Goal: Task Accomplishment & Management: Manage account settings

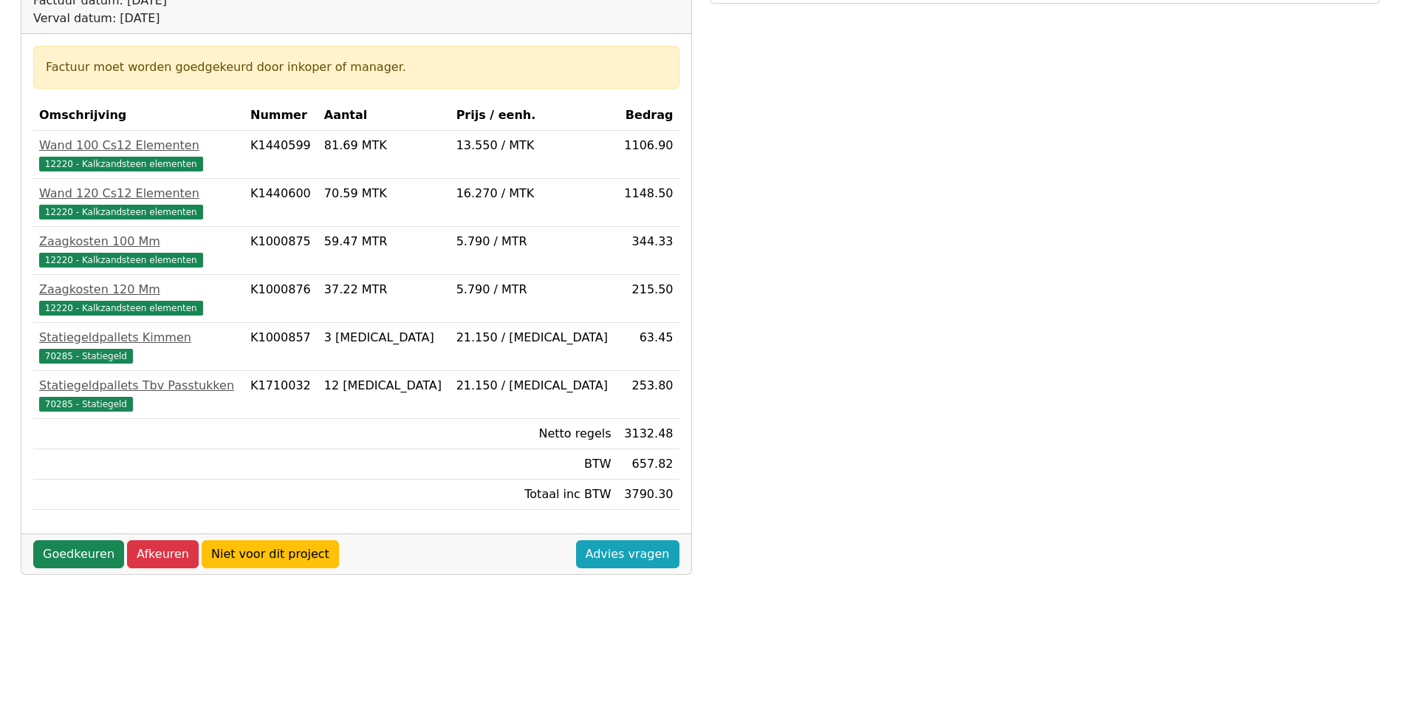
scroll to position [295, 0]
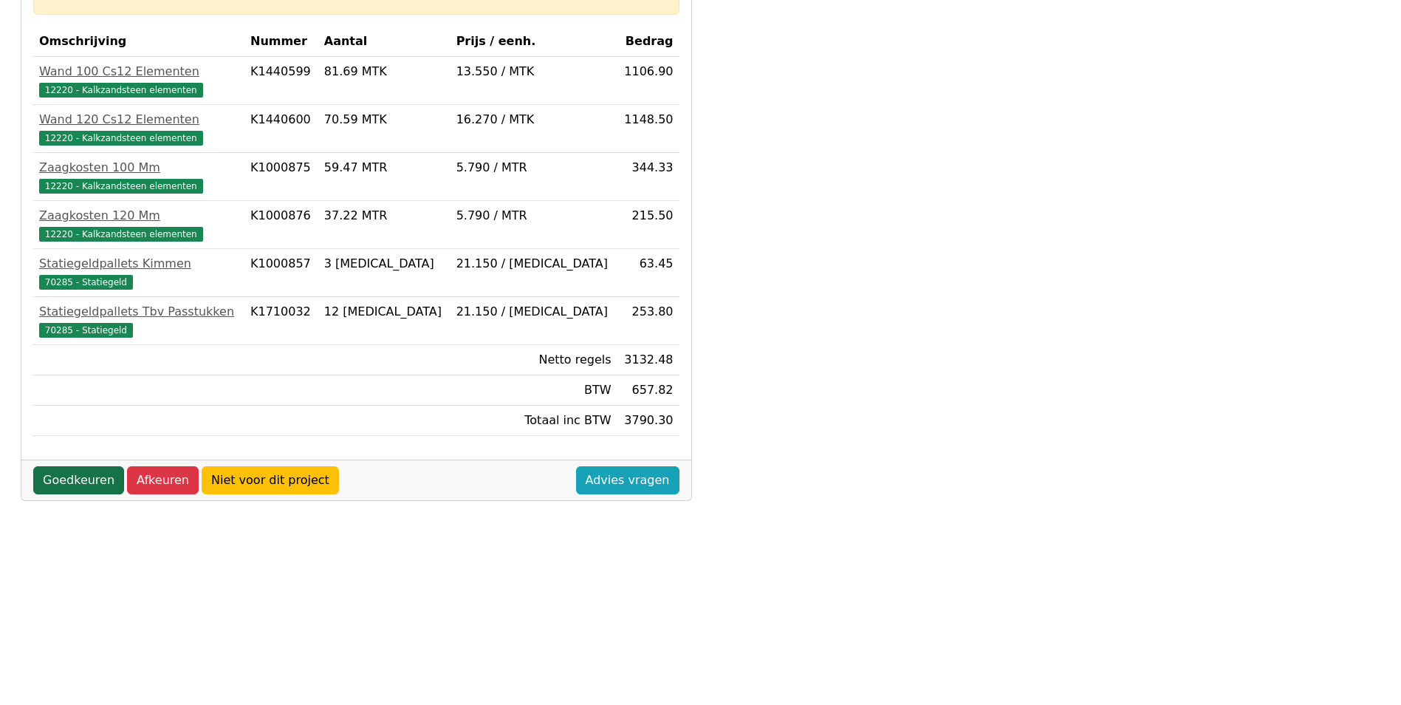
click at [99, 484] on link "Goedkeuren" at bounding box center [78, 480] width 91 height 28
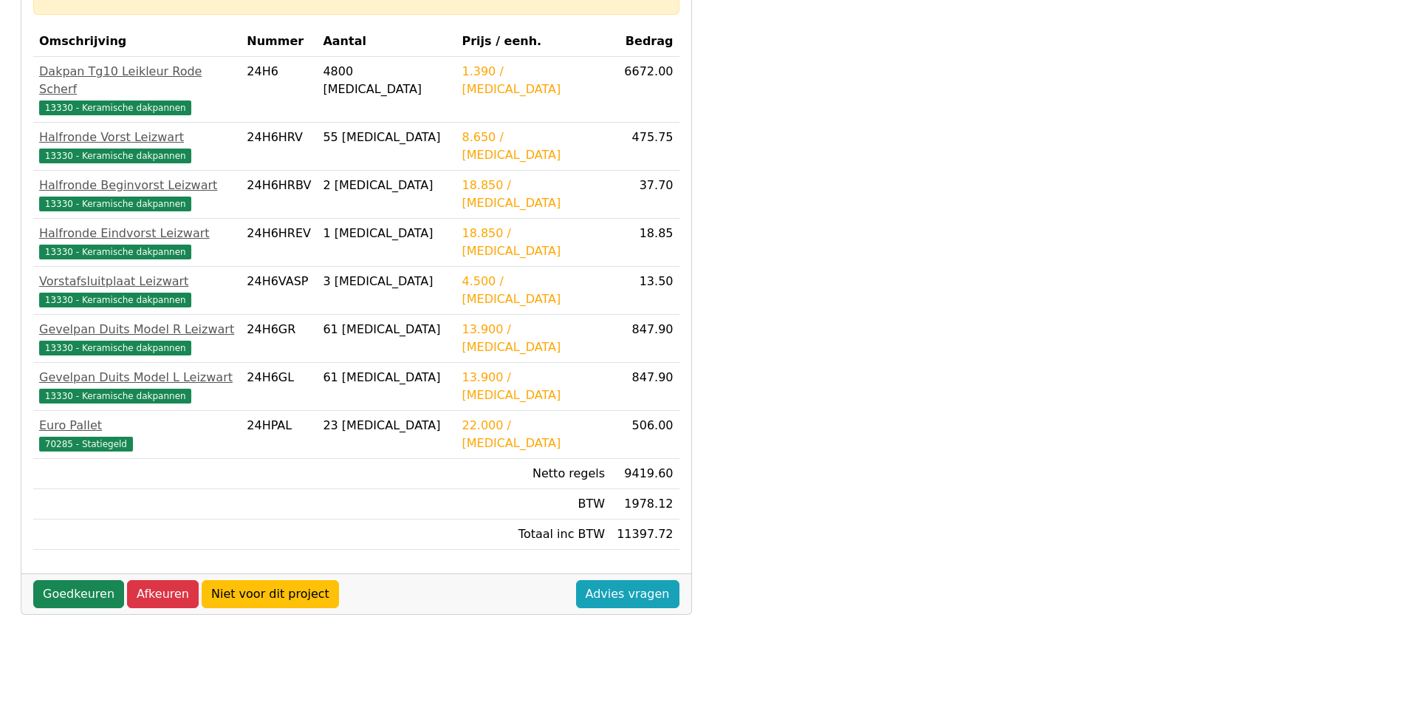
scroll to position [391, 0]
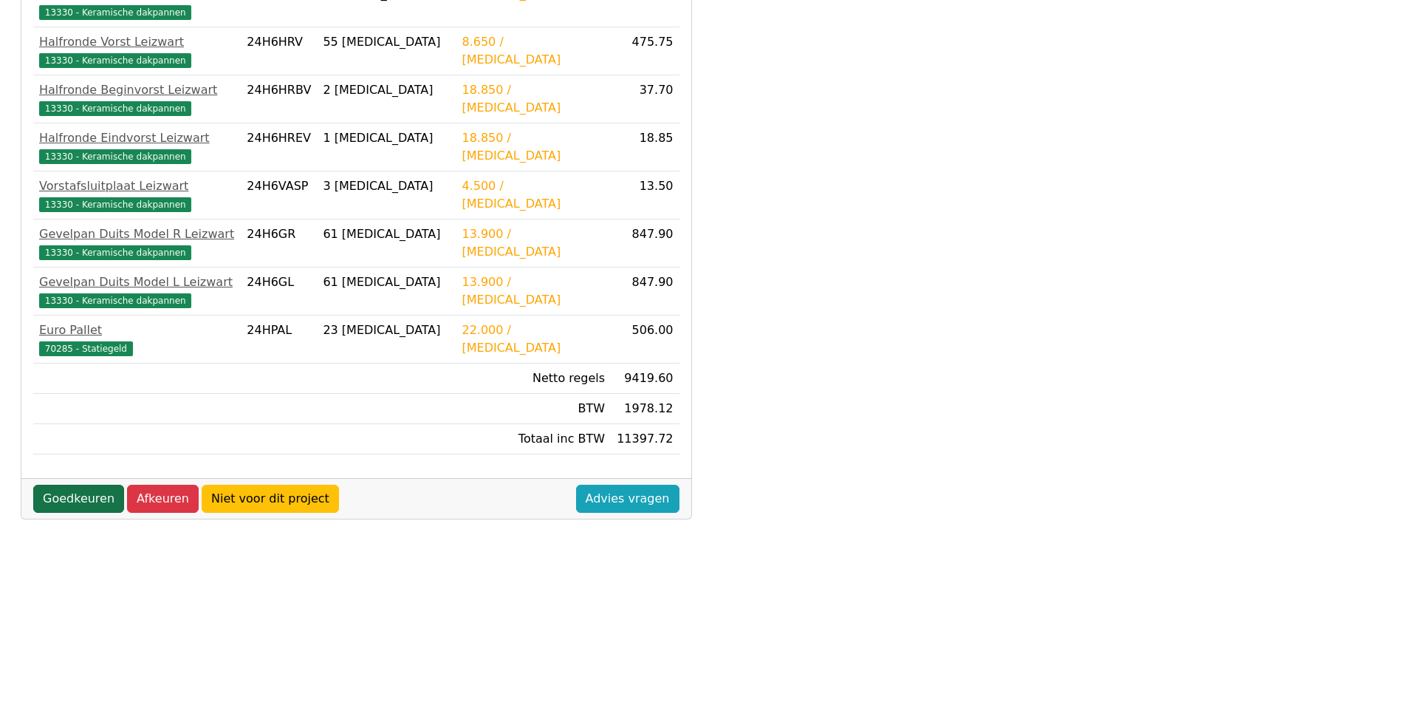
click at [65, 484] on link "Goedkeuren" at bounding box center [78, 498] width 91 height 28
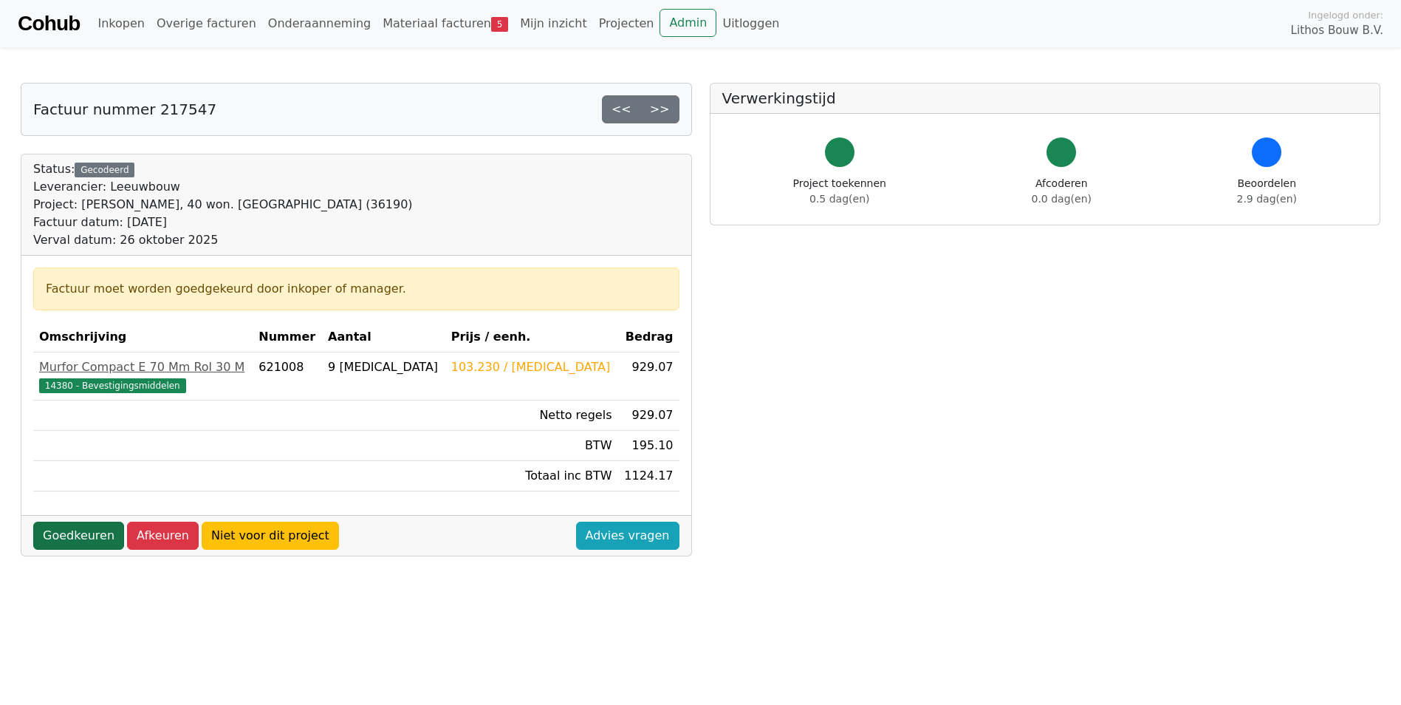
click at [57, 532] on link "Goedkeuren" at bounding box center [78, 535] width 91 height 28
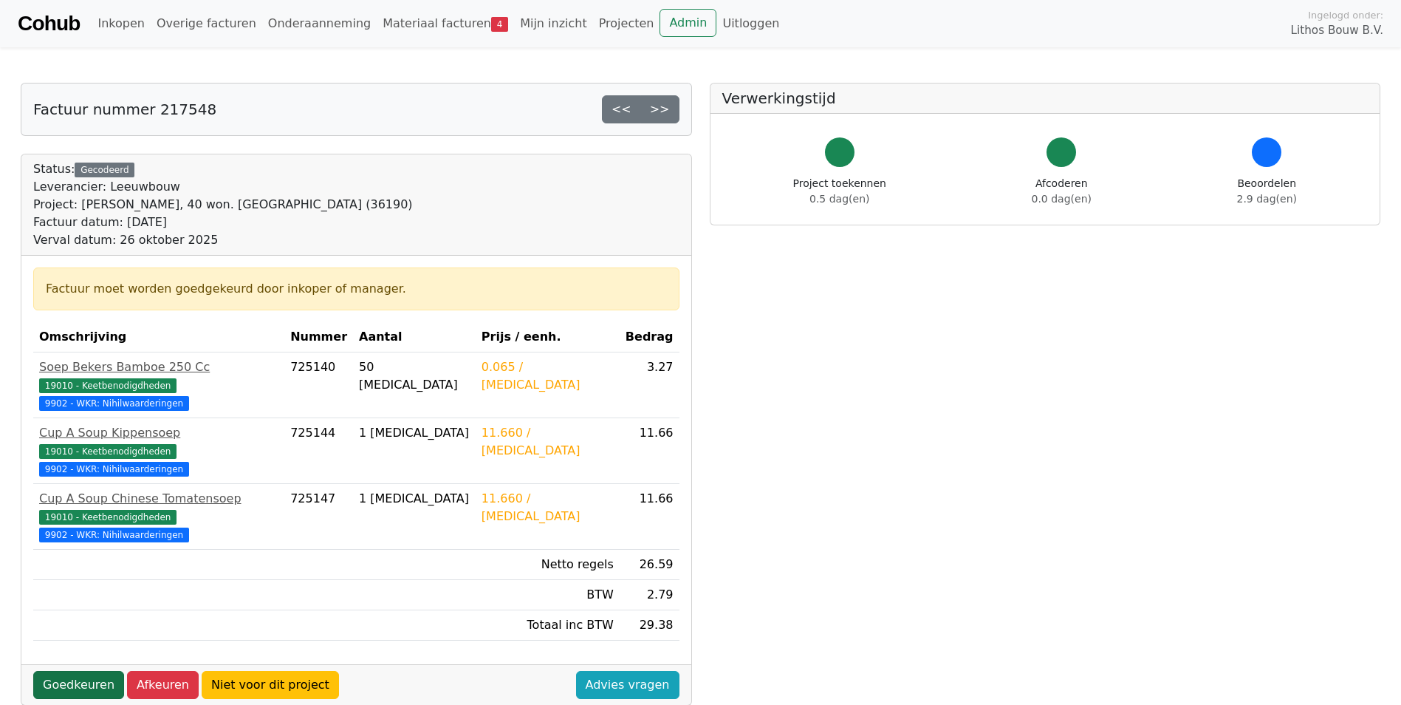
click at [101, 671] on link "Goedkeuren" at bounding box center [78, 685] width 91 height 28
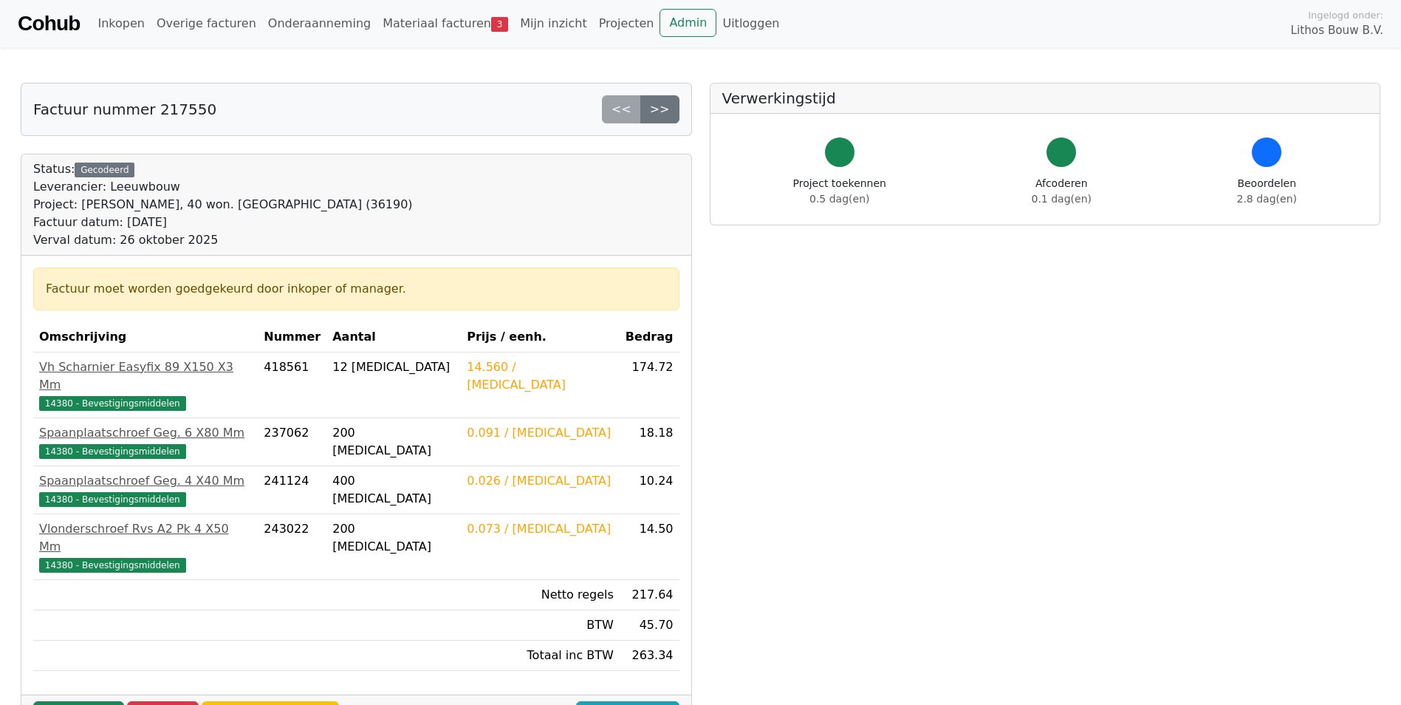
scroll to position [148, 0]
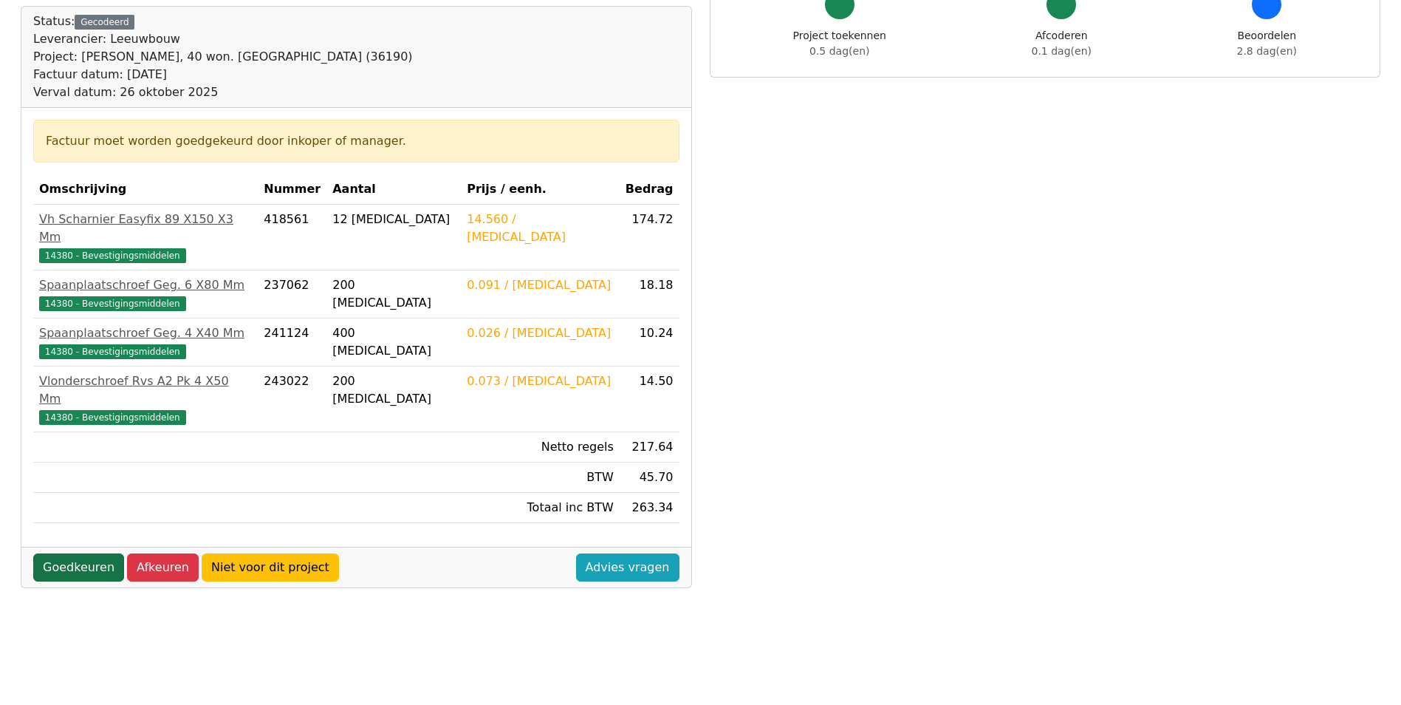
click at [103, 553] on link "Goedkeuren" at bounding box center [78, 567] width 91 height 28
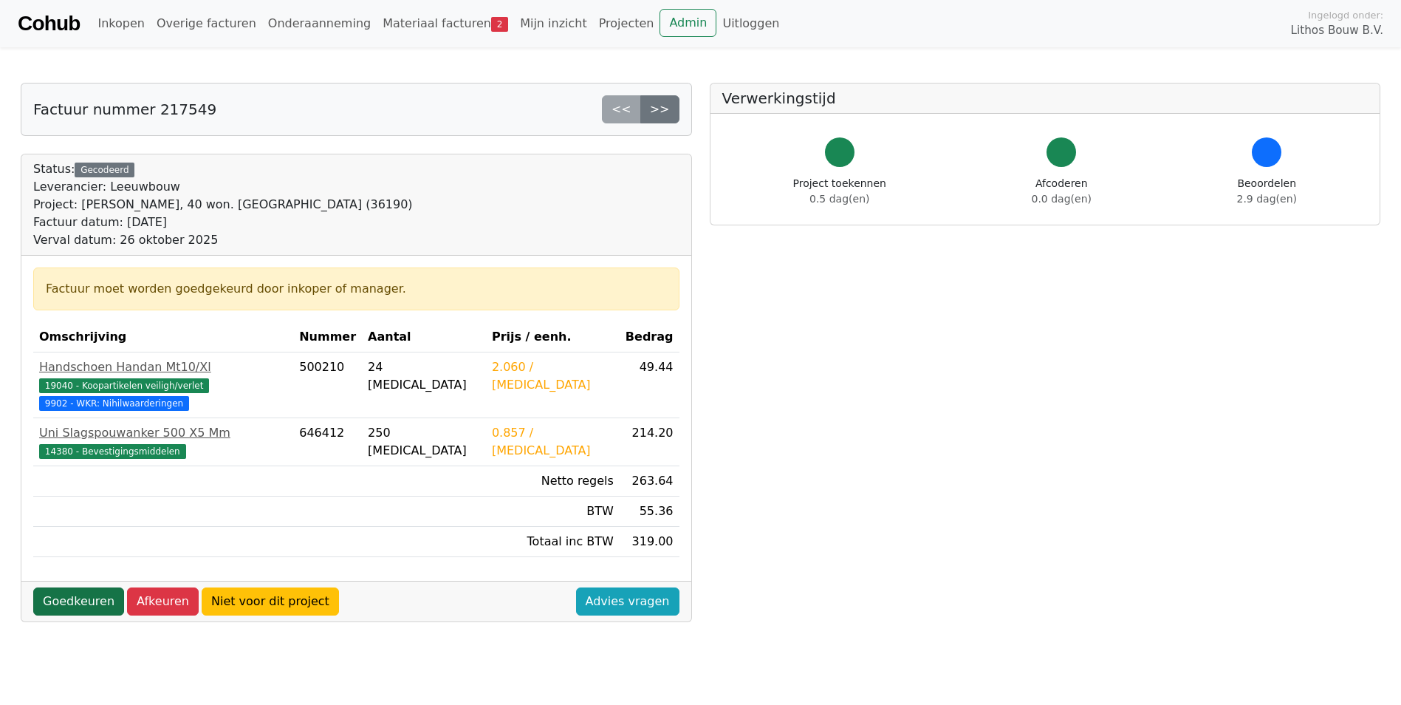
click at [78, 587] on link "Goedkeuren" at bounding box center [78, 601] width 91 height 28
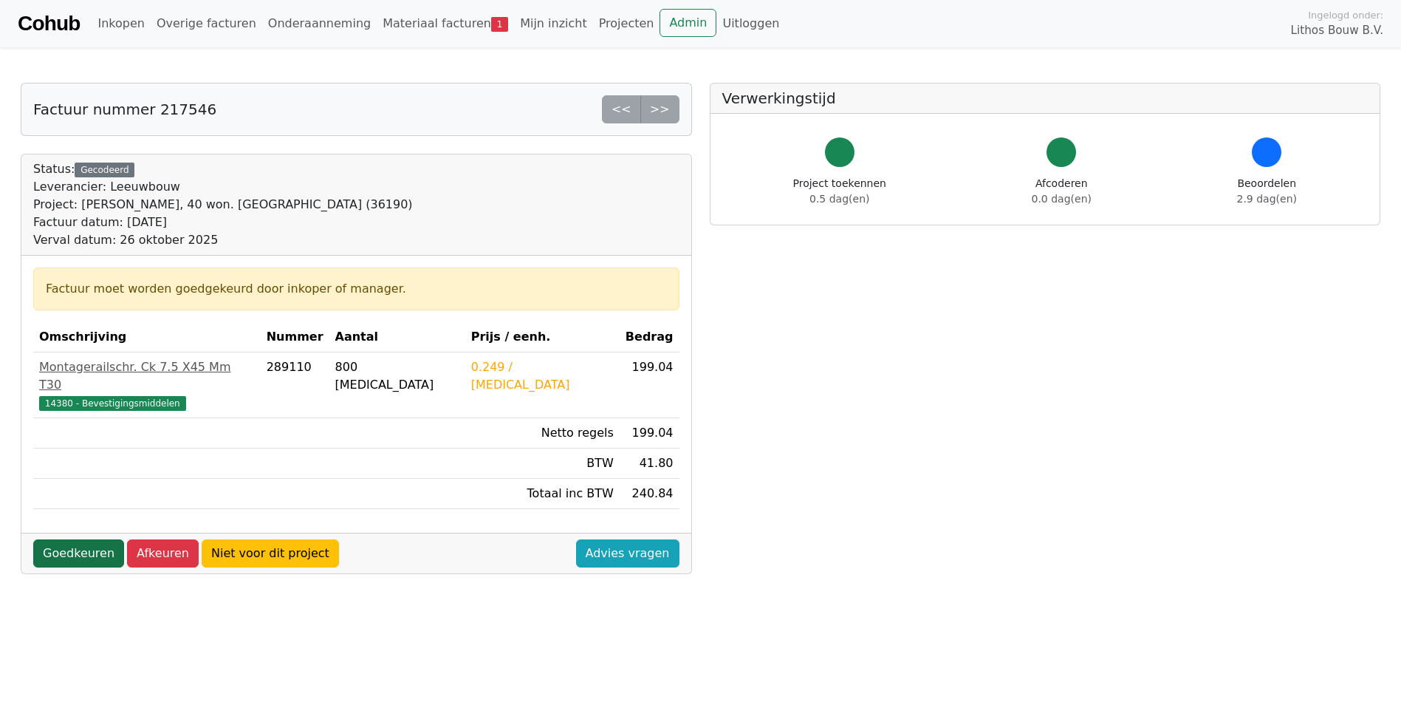
click at [78, 539] on link "Goedkeuren" at bounding box center [78, 553] width 91 height 28
click at [79, 539] on link "Goedkeuren" at bounding box center [78, 553] width 91 height 28
